Goal: Task Accomplishment & Management: Complete application form

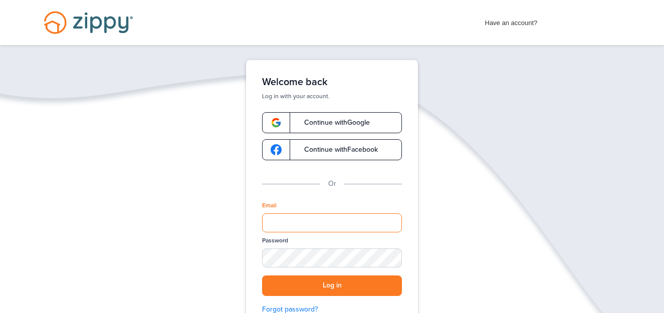
click at [332, 221] on input "Email" at bounding box center [332, 222] width 140 height 19
type input "**********"
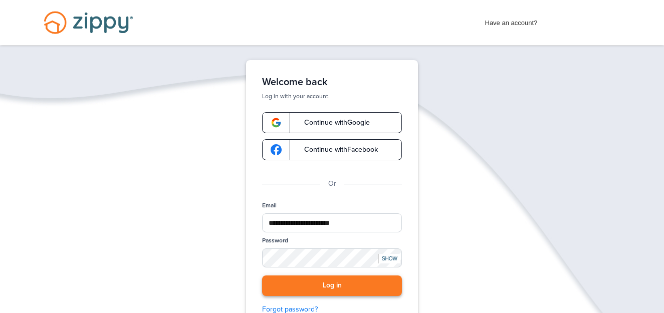
click at [315, 285] on button "Log in" at bounding box center [332, 285] width 140 height 21
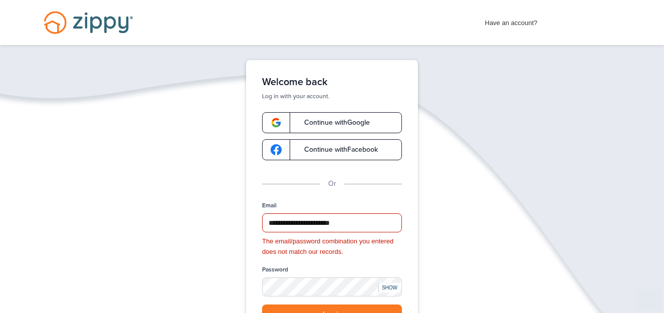
scroll to position [147, 0]
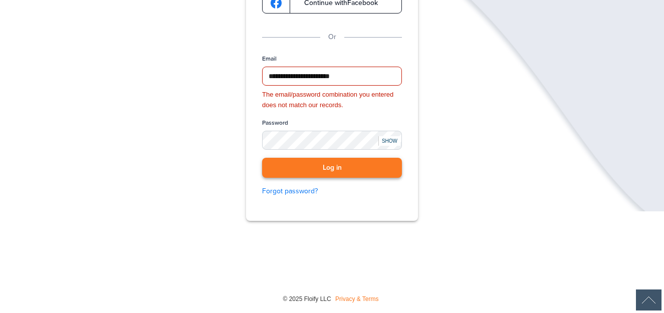
click at [332, 167] on button "Log in" at bounding box center [332, 168] width 140 height 21
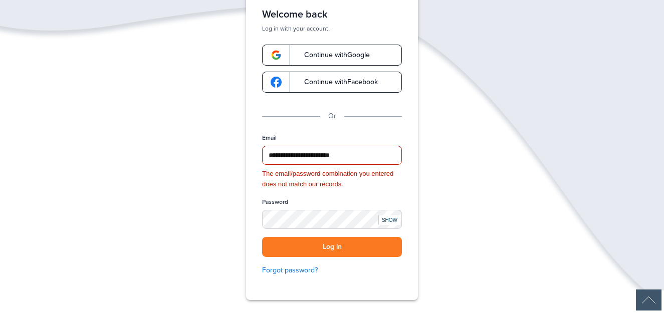
scroll to position [65, 0]
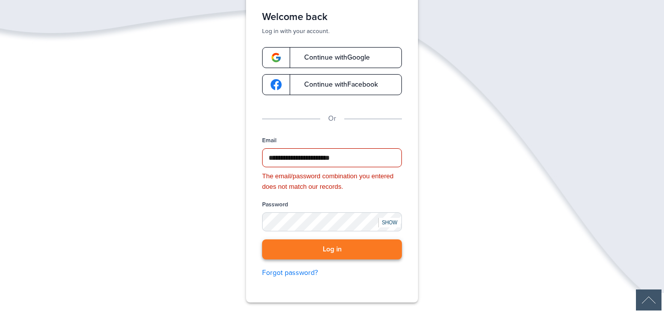
click at [346, 246] on button "Log in" at bounding box center [332, 249] width 140 height 21
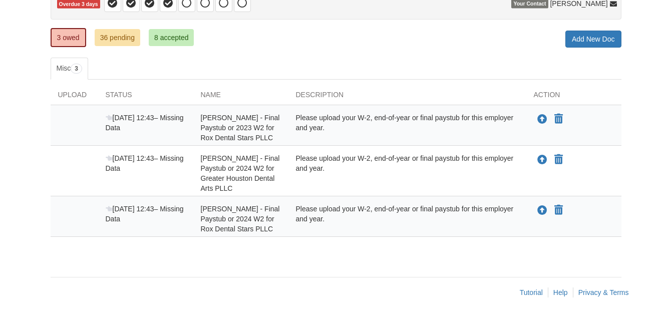
scroll to position [117, 0]
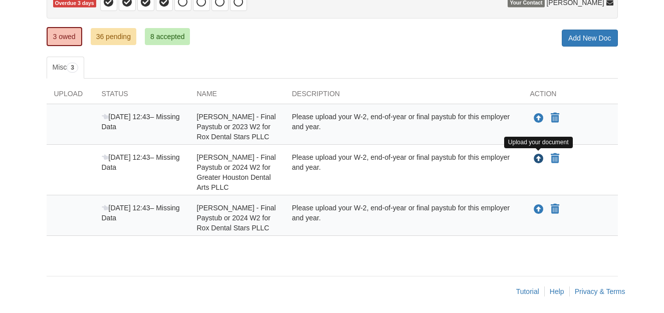
click at [539, 159] on icon "Upload Karla Mendez - Final Paystub or 2024 W2 for Greater Houston Dental Arts …" at bounding box center [538, 159] width 10 height 10
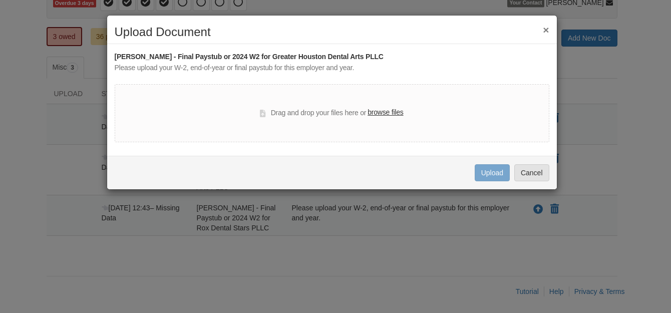
click at [379, 113] on label "browse files" at bounding box center [386, 112] width 36 height 11
click at [0, 0] on input "browse files" at bounding box center [0, 0] width 0 height 0
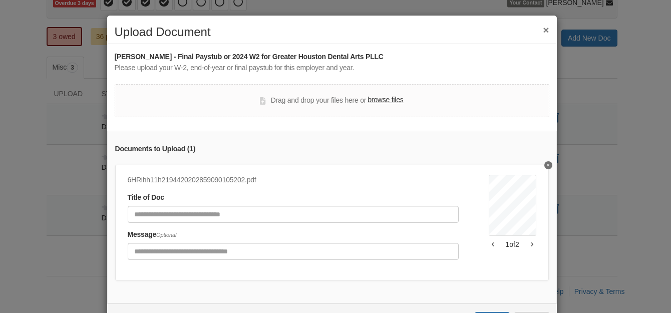
scroll to position [47, 0]
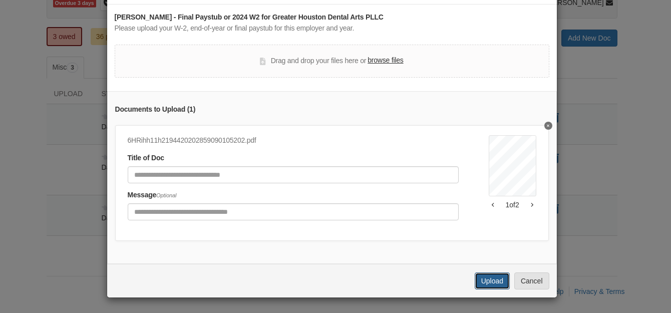
click at [486, 284] on button "Upload" at bounding box center [492, 280] width 35 height 17
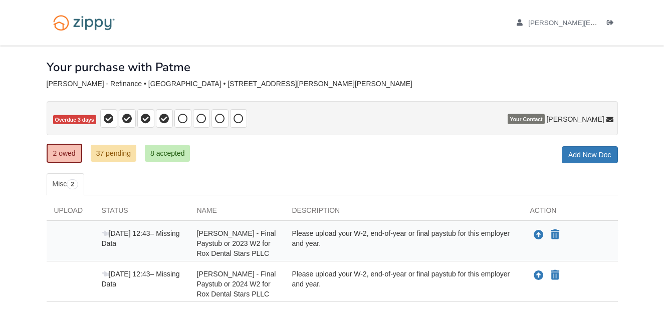
scroll to position [70, 0]
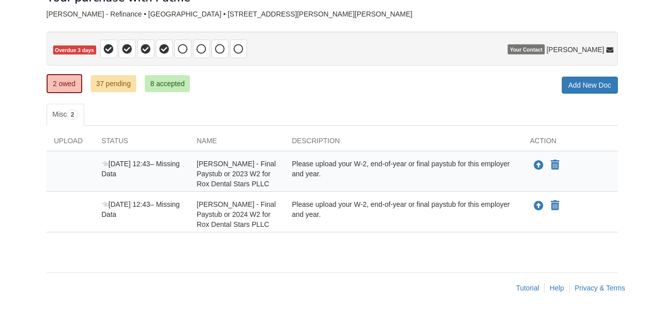
scroll to position [70, 0]
click at [108, 53] on icon at bounding box center [109, 49] width 10 height 10
click at [127, 51] on icon at bounding box center [127, 49] width 10 height 10
click at [148, 49] on icon at bounding box center [146, 49] width 10 height 10
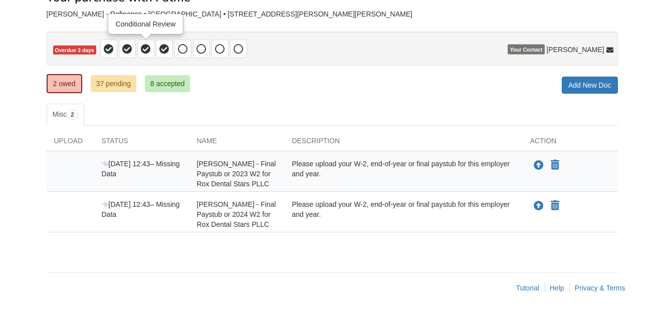
click at [148, 49] on icon at bounding box center [146, 49] width 10 height 10
